Goal: Find specific page/section

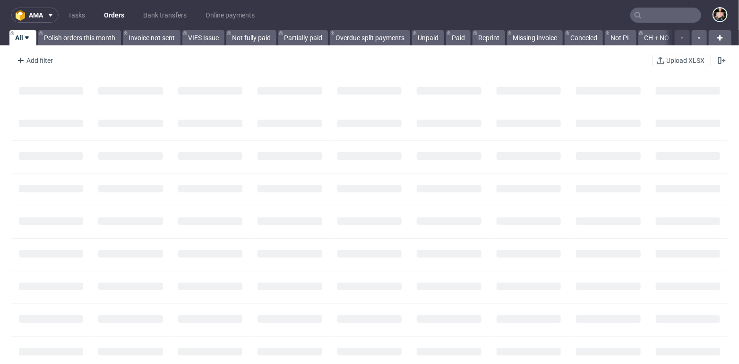
click at [644, 15] on input "text" at bounding box center [666, 15] width 71 height 15
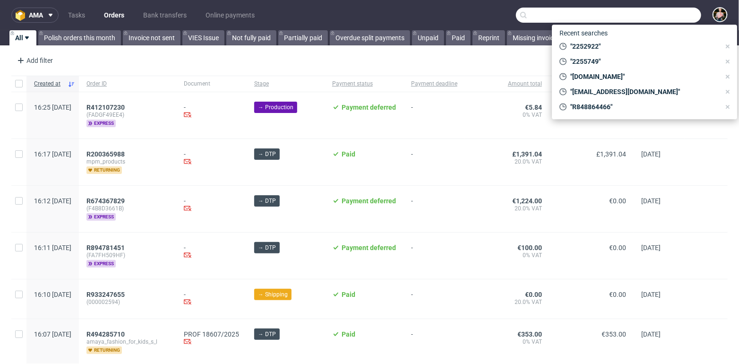
paste input "R090244627"
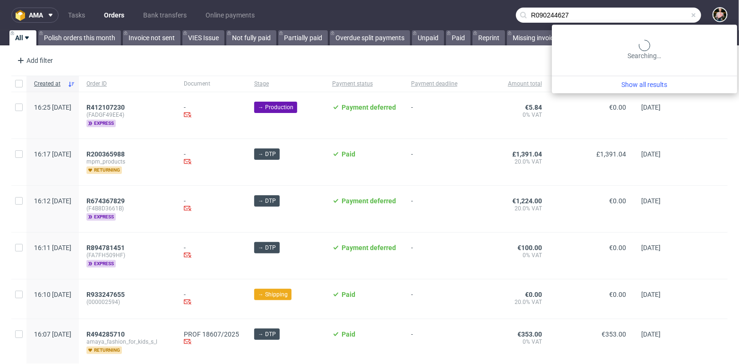
type input "R090244627"
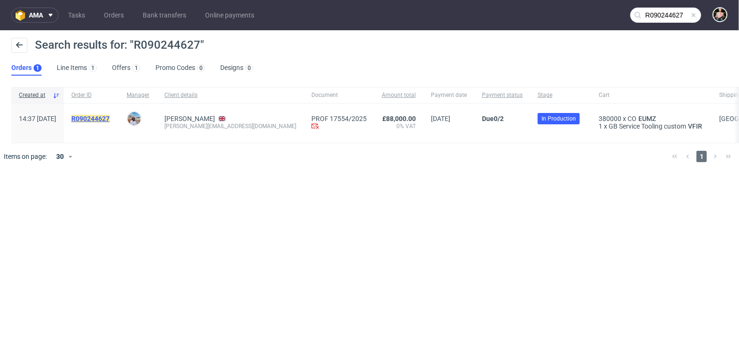
click at [110, 119] on mark "R090244627" at bounding box center [90, 119] width 38 height 8
